Goal: Information Seeking & Learning: Learn about a topic

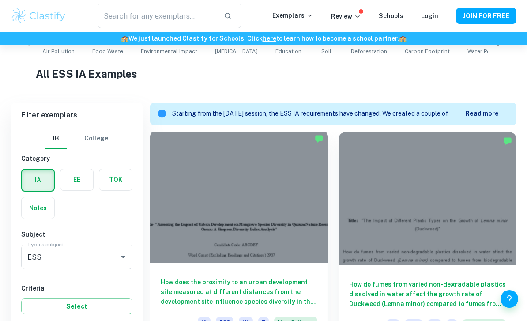
scroll to position [245, 0]
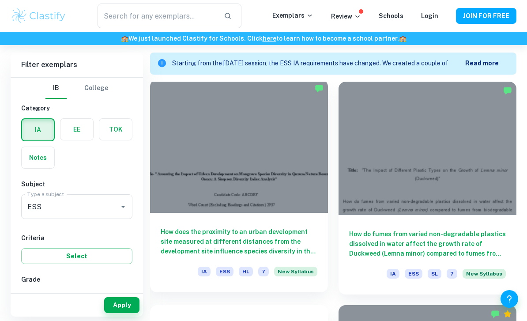
click at [247, 182] on div at bounding box center [239, 146] width 178 height 133
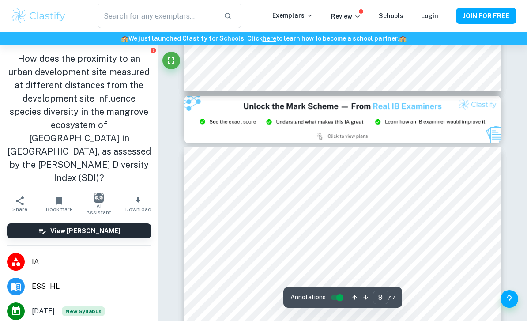
scroll to position [3422, 0]
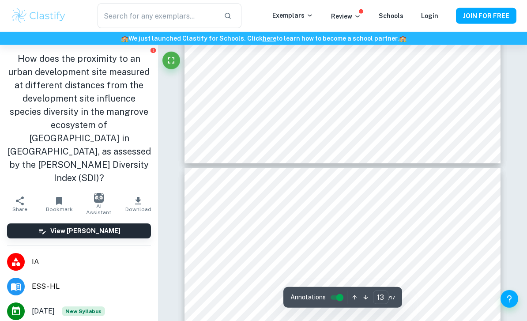
type input "14"
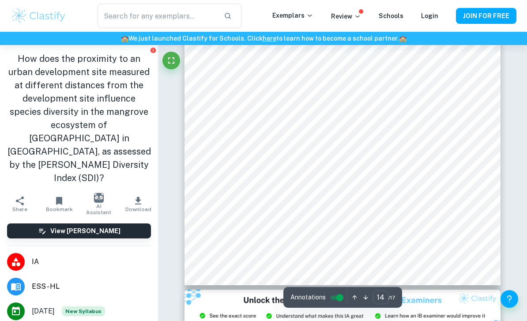
scroll to position [5715, 0]
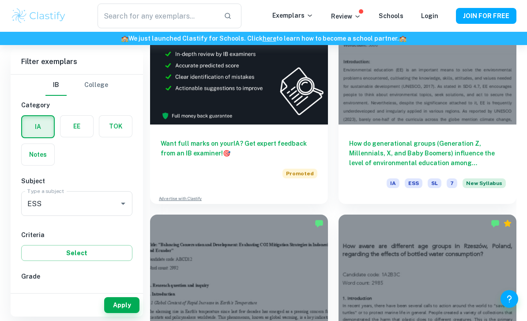
scroll to position [557, 0]
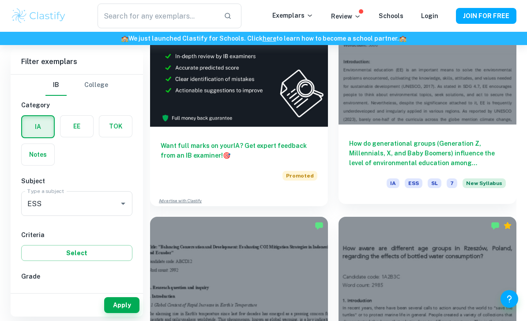
click at [407, 149] on h6 "How do generational groups (Generation Z, Millennials, X, and Baby Boomers) inf…" at bounding box center [427, 153] width 157 height 29
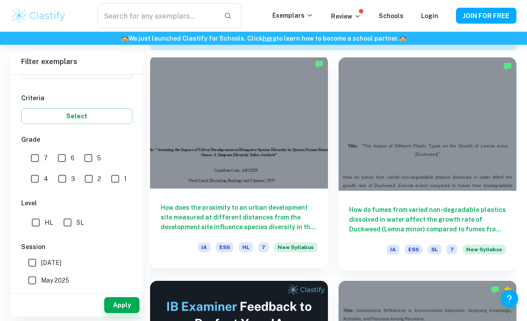
scroll to position [269, 0]
click at [285, 143] on div at bounding box center [239, 121] width 178 height 133
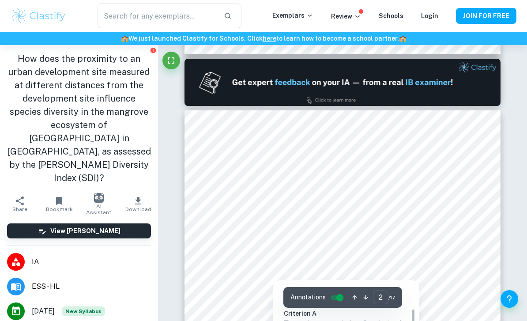
type input "1"
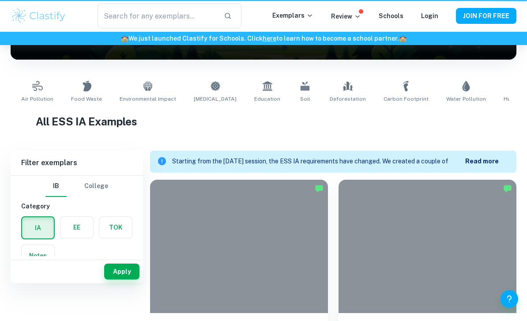
scroll to position [298, 0]
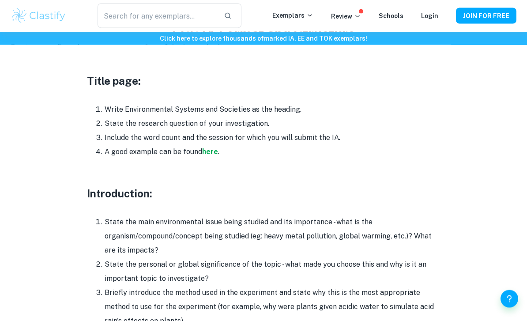
scroll to position [434, 0]
click at [211, 148] on strong "here" at bounding box center [210, 152] width 16 height 8
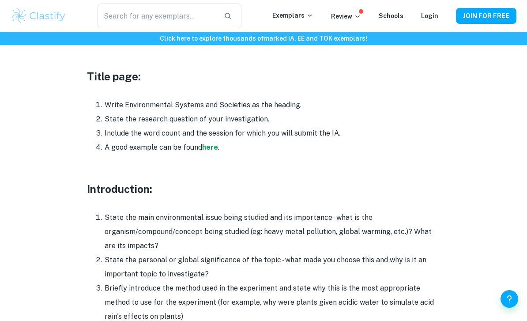
scroll to position [438, 0]
click at [215, 144] on strong "here" at bounding box center [210, 148] width 16 height 8
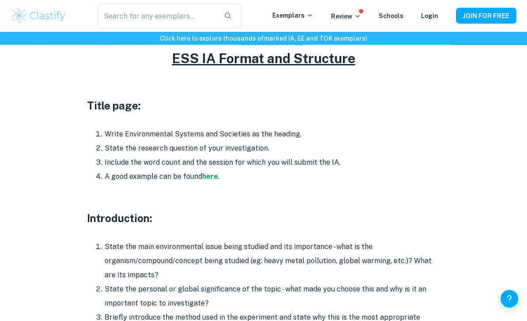
scroll to position [364, 0]
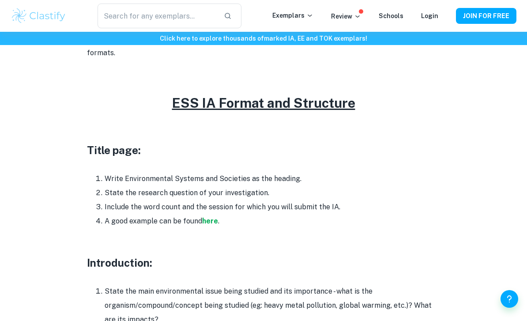
click at [212, 214] on li "A good example can be found here ." at bounding box center [273, 221] width 336 height 14
click at [212, 217] on strong "here" at bounding box center [210, 221] width 16 height 8
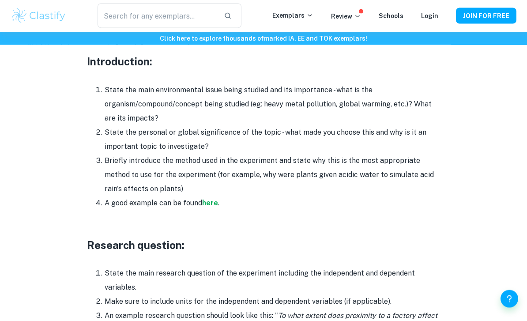
scroll to position [566, 0]
click at [214, 199] on strong "here" at bounding box center [210, 203] width 16 height 8
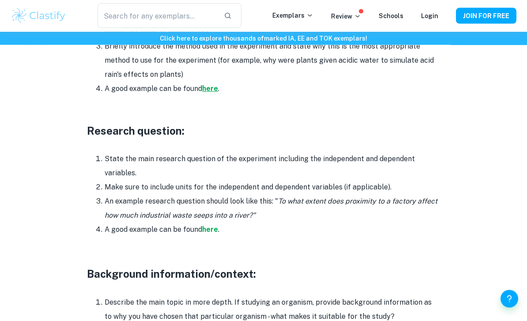
scroll to position [680, 0]
click at [216, 84] on strong "here" at bounding box center [210, 88] width 16 height 8
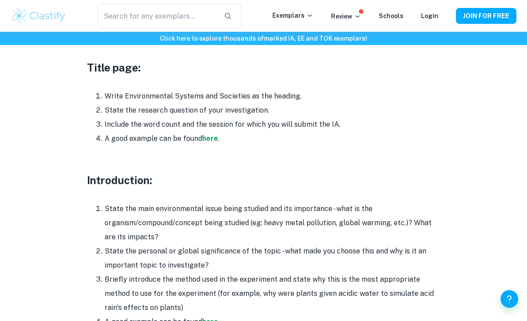
scroll to position [446, 0]
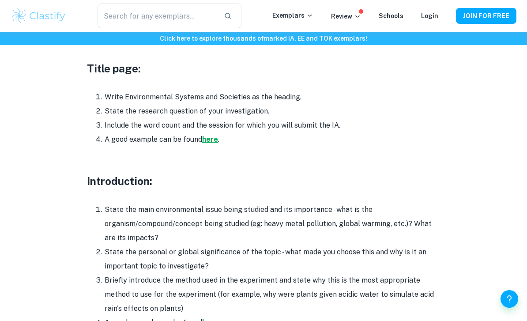
click at [208, 135] on strong "here" at bounding box center [210, 139] width 16 height 8
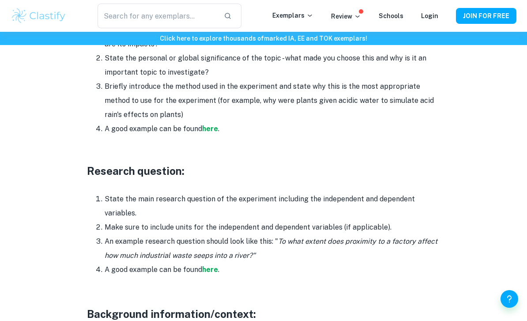
scroll to position [621, 0]
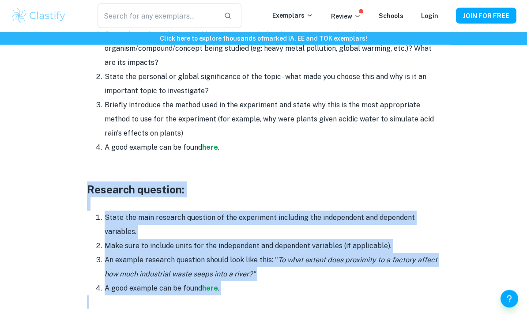
drag, startPoint x: 85, startPoint y: 173, endPoint x: 247, endPoint y: 285, distance: 197.4
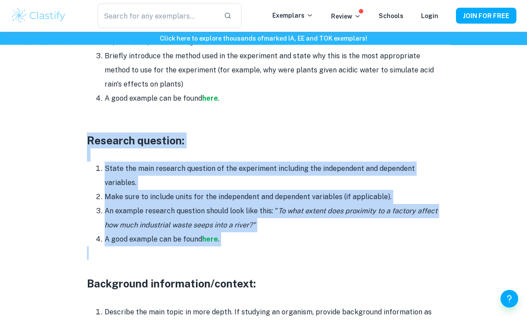
scroll to position [670, 0]
click at [242, 205] on li "An example research question should look like this: " To what extent does proxi…" at bounding box center [273, 219] width 336 height 28
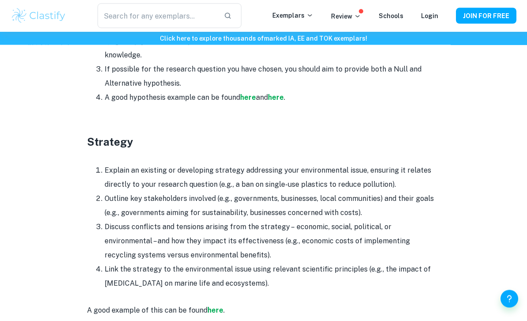
scroll to position [1424, 0]
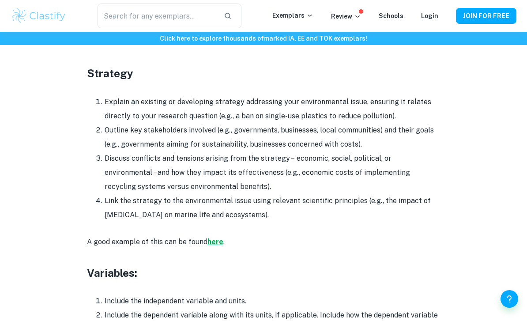
click at [210, 238] on strong "here" at bounding box center [216, 242] width 16 height 8
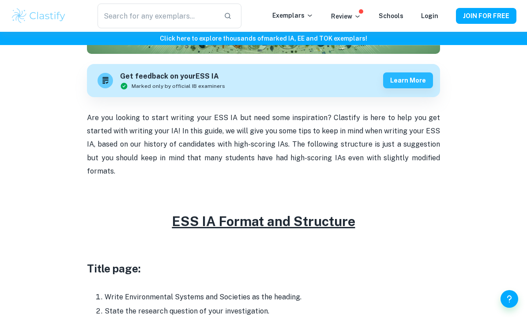
scroll to position [228, 0]
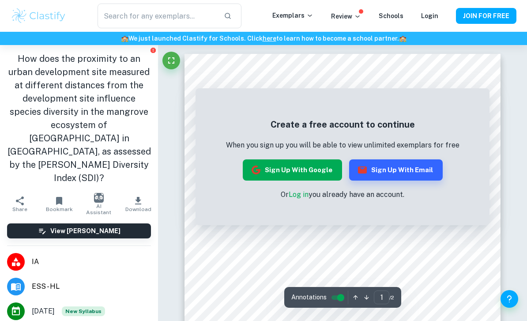
click at [313, 172] on button "Sign up with Google" at bounding box center [292, 169] width 99 height 21
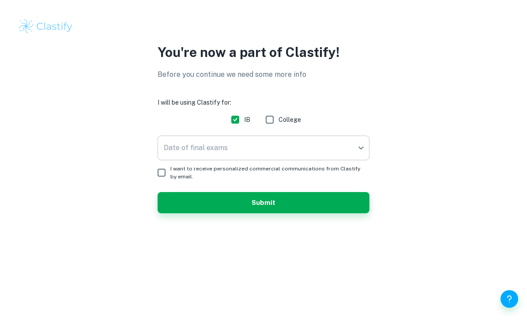
click at [273, 152] on body "We value your privacy We use cookies to enhance your browsing experience, serve…" at bounding box center [263, 160] width 527 height 321
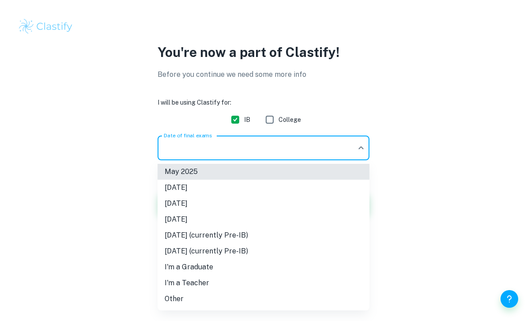
click at [210, 206] on li "[DATE]" at bounding box center [264, 204] width 212 height 16
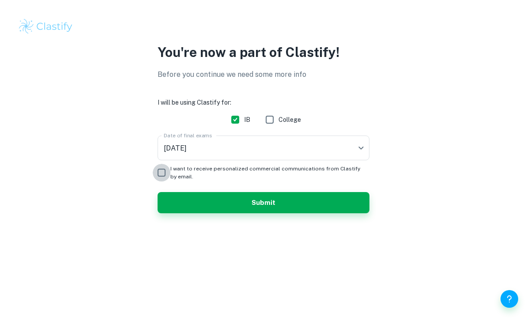
click at [168, 174] on input "I want to receive personalized commercial communications from Clastify by email." at bounding box center [162, 173] width 18 height 18
checkbox input "true"
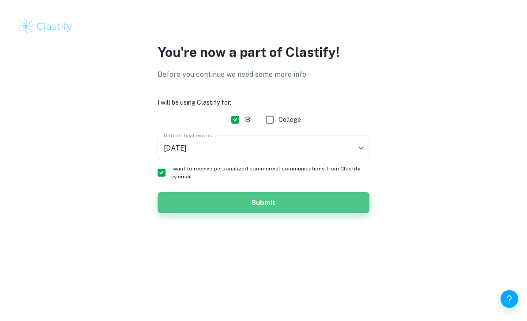
click at [220, 194] on button "Submit" at bounding box center [264, 202] width 212 height 21
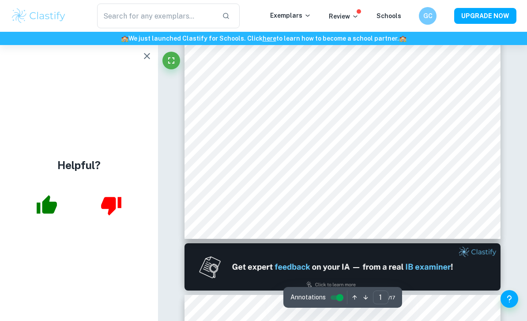
scroll to position [226, 0]
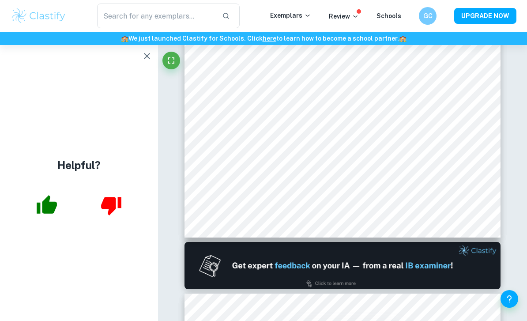
drag, startPoint x: 374, startPoint y: 2, endPoint x: 0, endPoint y: -226, distance: 438.1
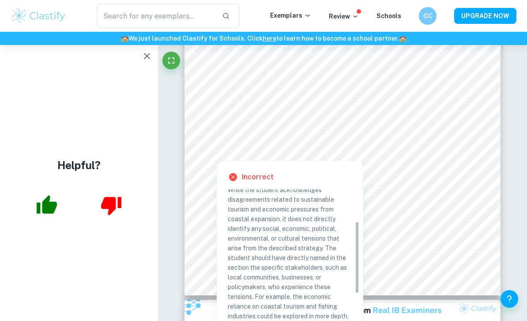
scroll to position [84, 0]
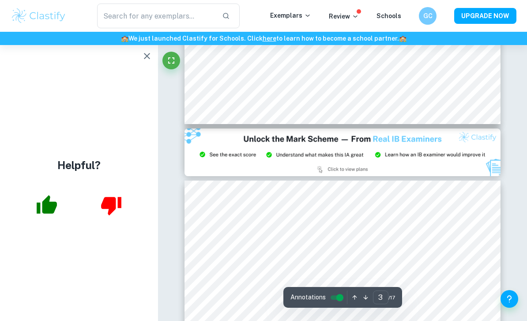
type input "2"
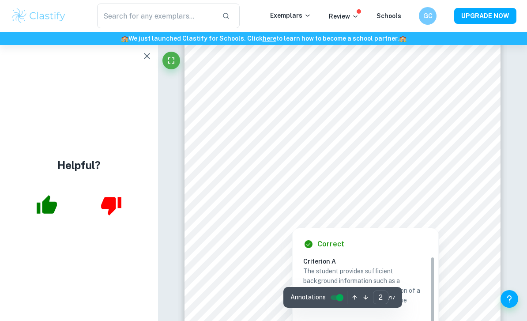
scroll to position [468, 0]
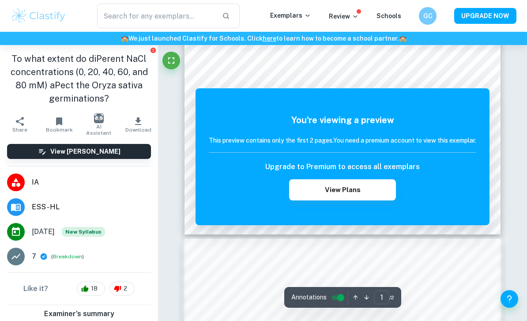
scroll to position [163, 0]
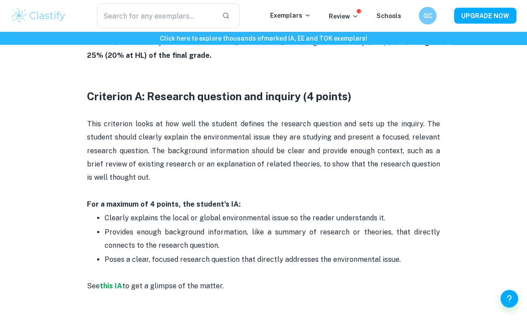
scroll to position [438, 0]
click at [111, 282] on strong "this IA" at bounding box center [111, 286] width 23 height 8
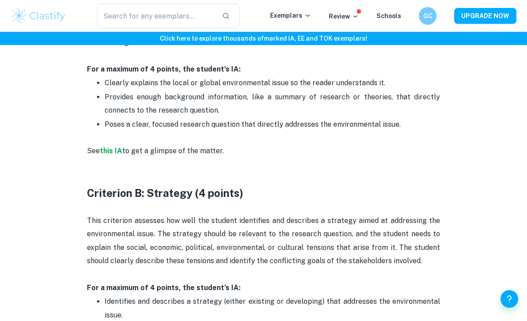
scroll to position [574, 0]
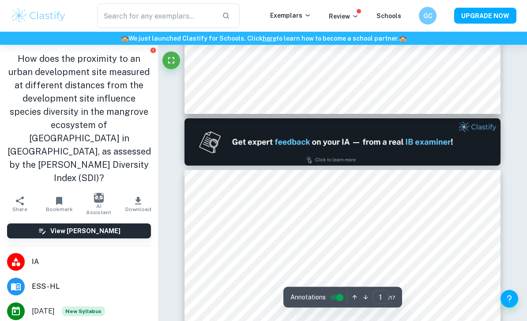
type input "2"
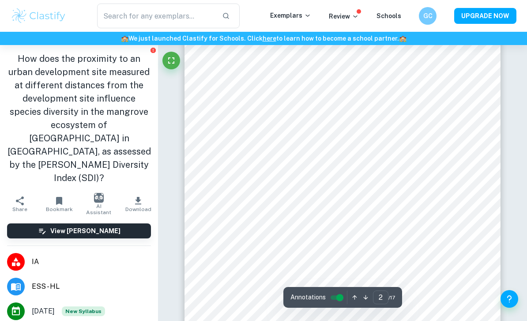
scroll to position [469, 0]
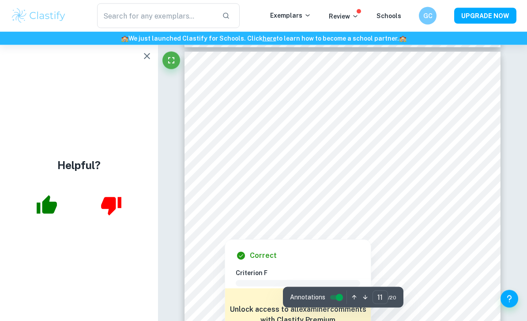
scroll to position [4296, 0]
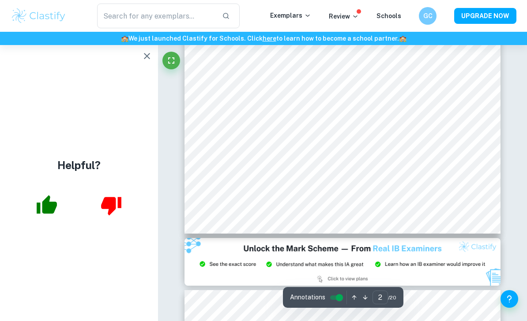
type input "1"
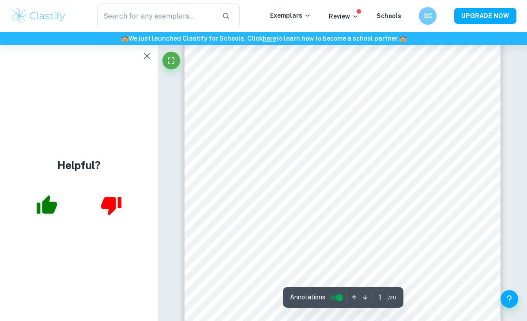
scroll to position [0, 0]
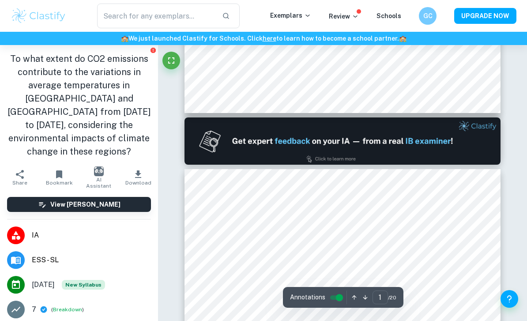
type input "2"
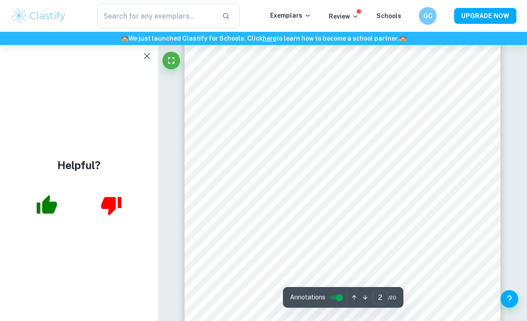
scroll to position [559, 0]
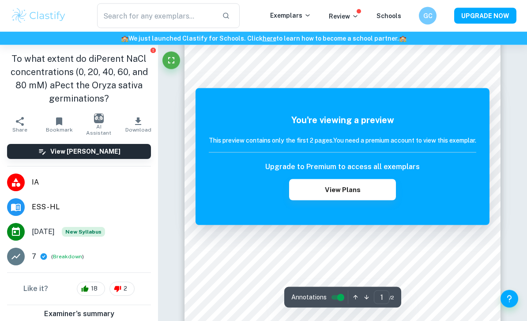
scroll to position [106, 0]
